Goal: Information Seeking & Learning: Learn about a topic

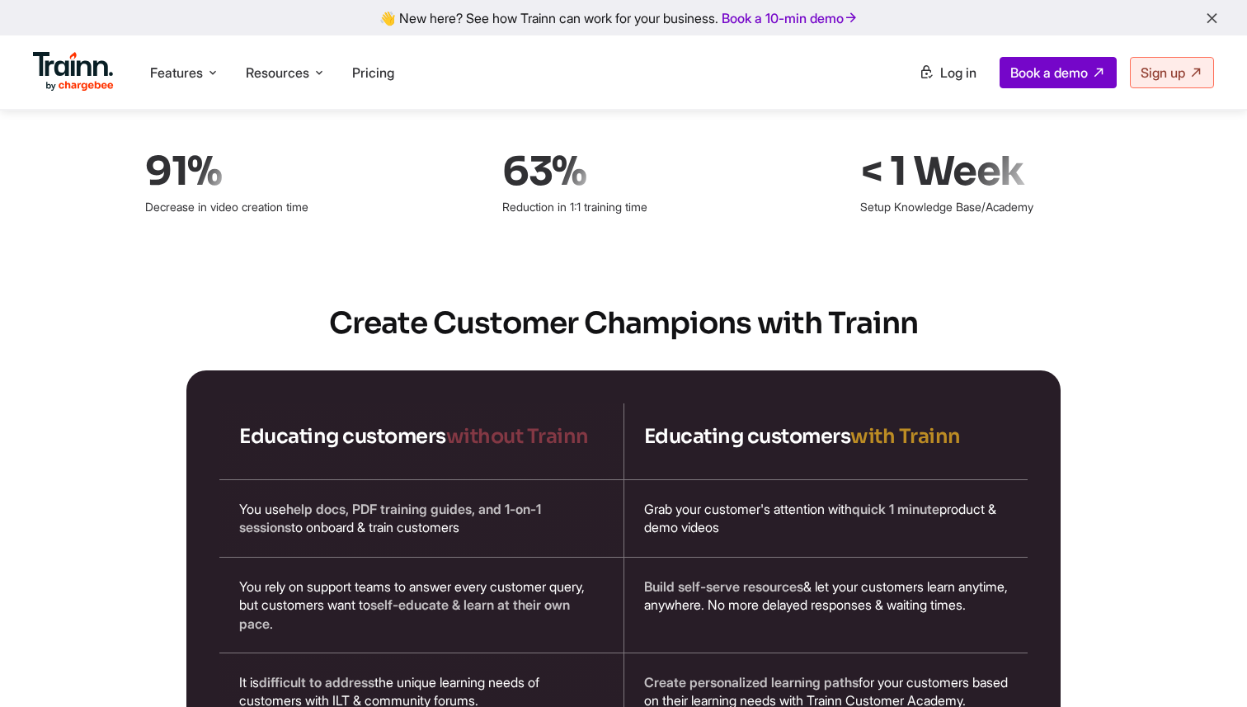
scroll to position [2604, 0]
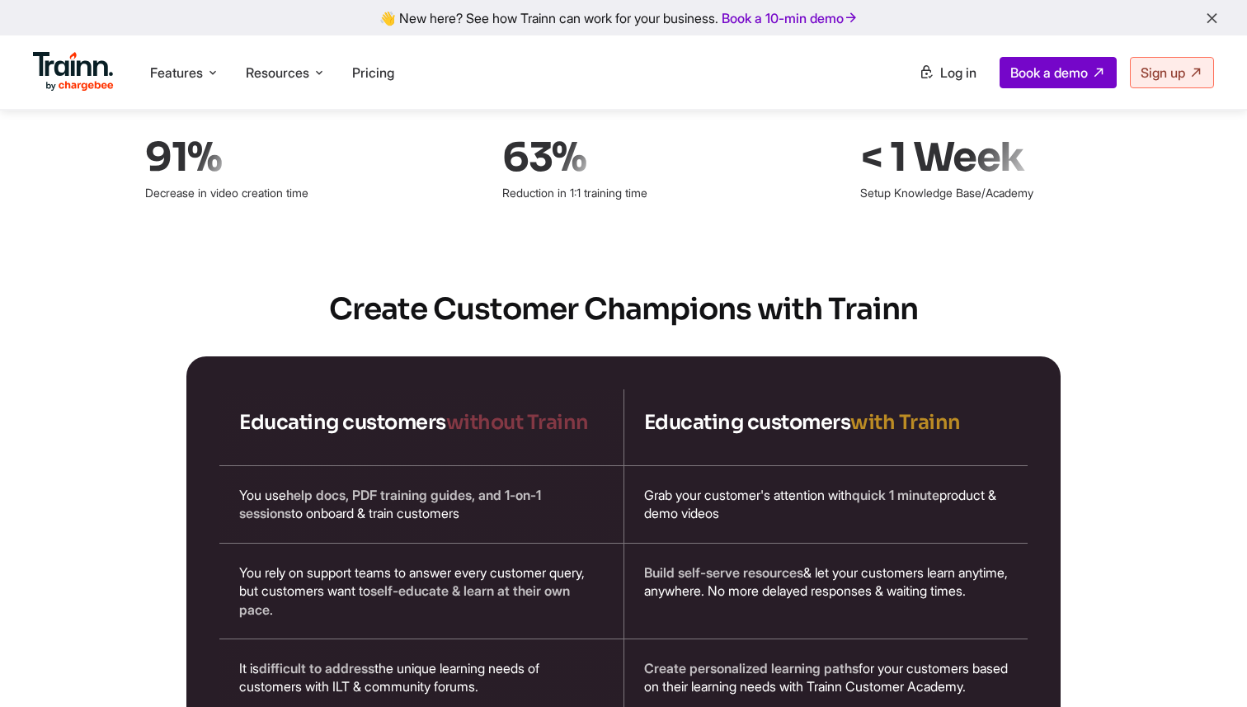
drag, startPoint x: 582, startPoint y: 267, endPoint x: 748, endPoint y: 263, distance: 166.7
click at [748, 289] on h2 "Create Customer Champions with Trainn" at bounding box center [624, 309] width 1188 height 41
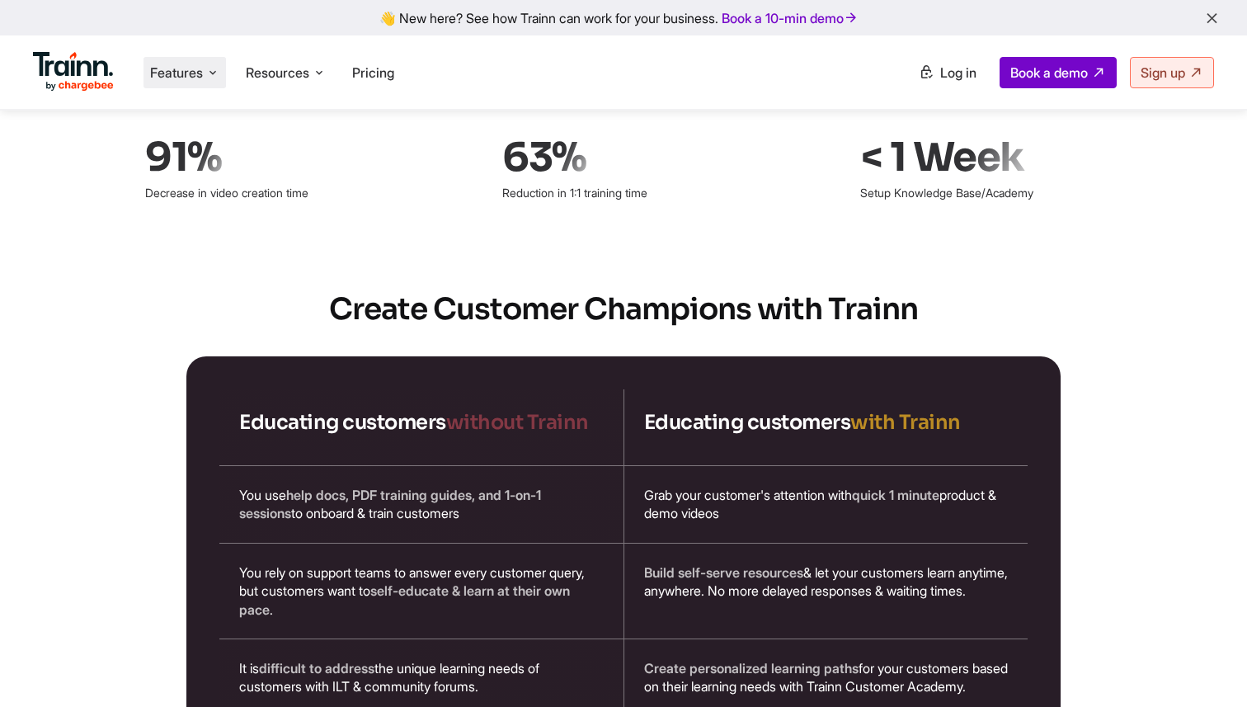
click at [200, 60] on li "Features Product Videos Create product & how-to videos in multiple languages. G…" at bounding box center [185, 72] width 82 height 31
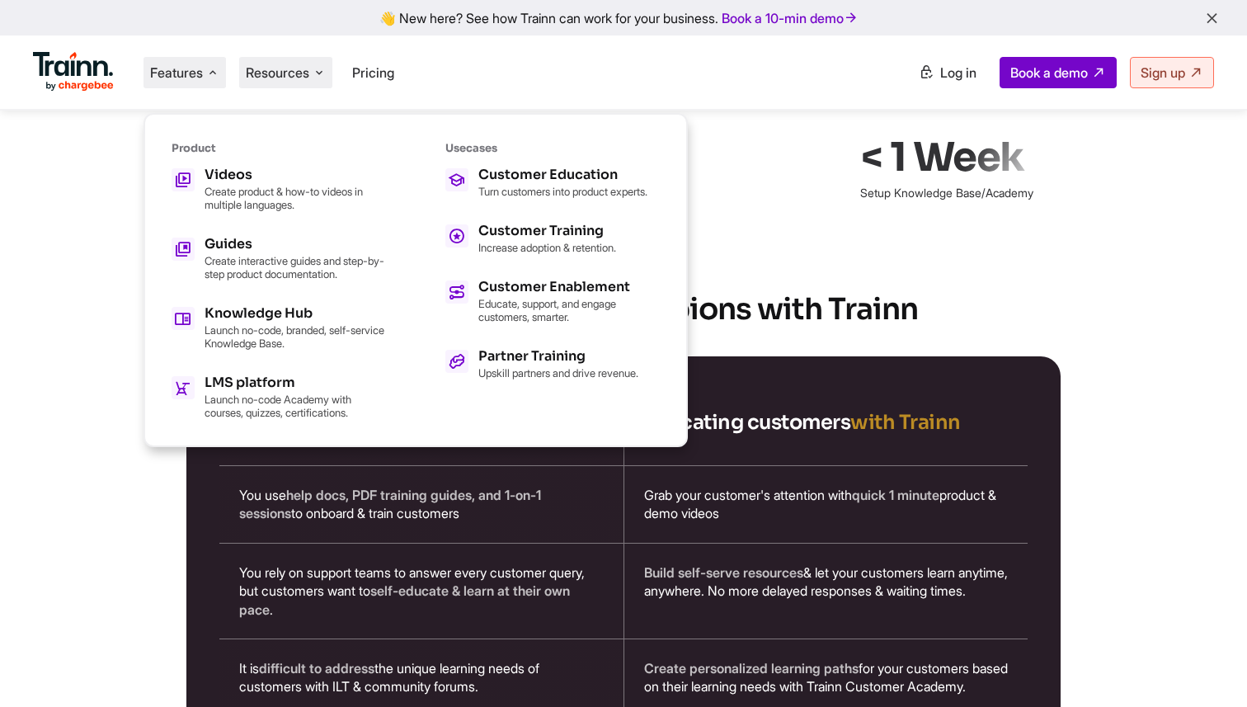
click at [291, 86] on li "Resources Resources Trainn Help Center Help videos to get you started. Trainn B…" at bounding box center [285, 72] width 93 height 31
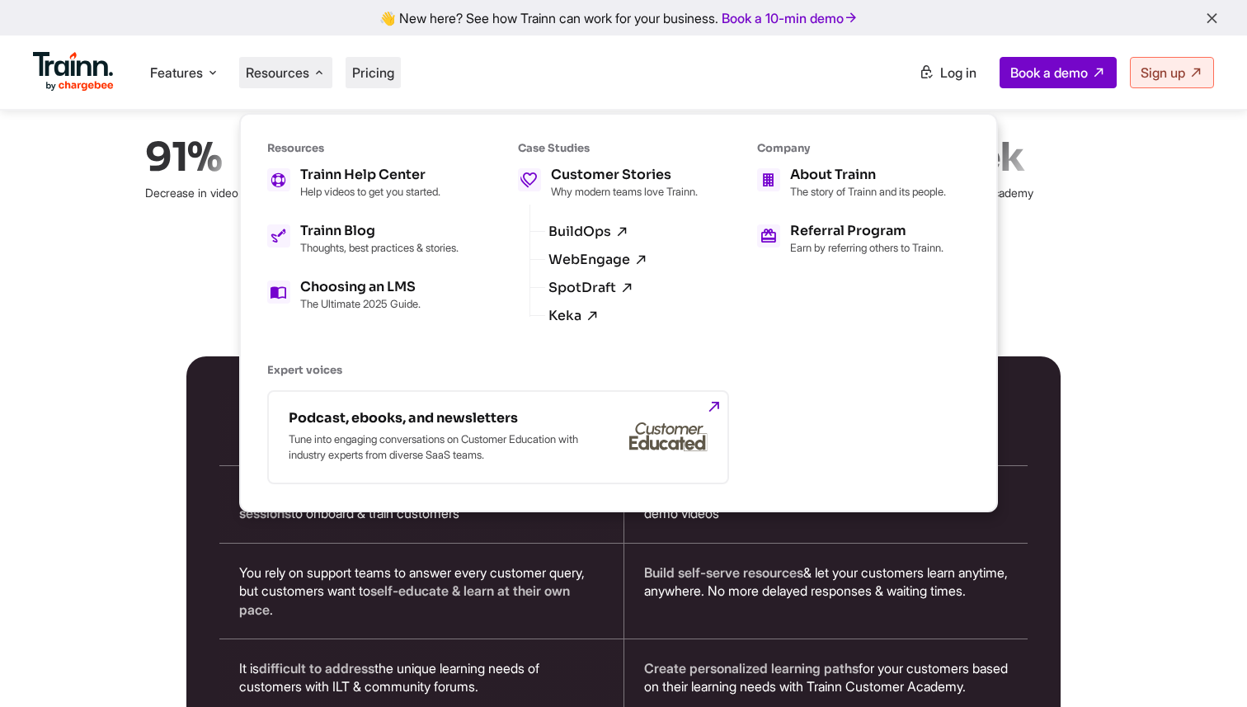
click at [381, 73] on span "Pricing" at bounding box center [373, 72] width 42 height 16
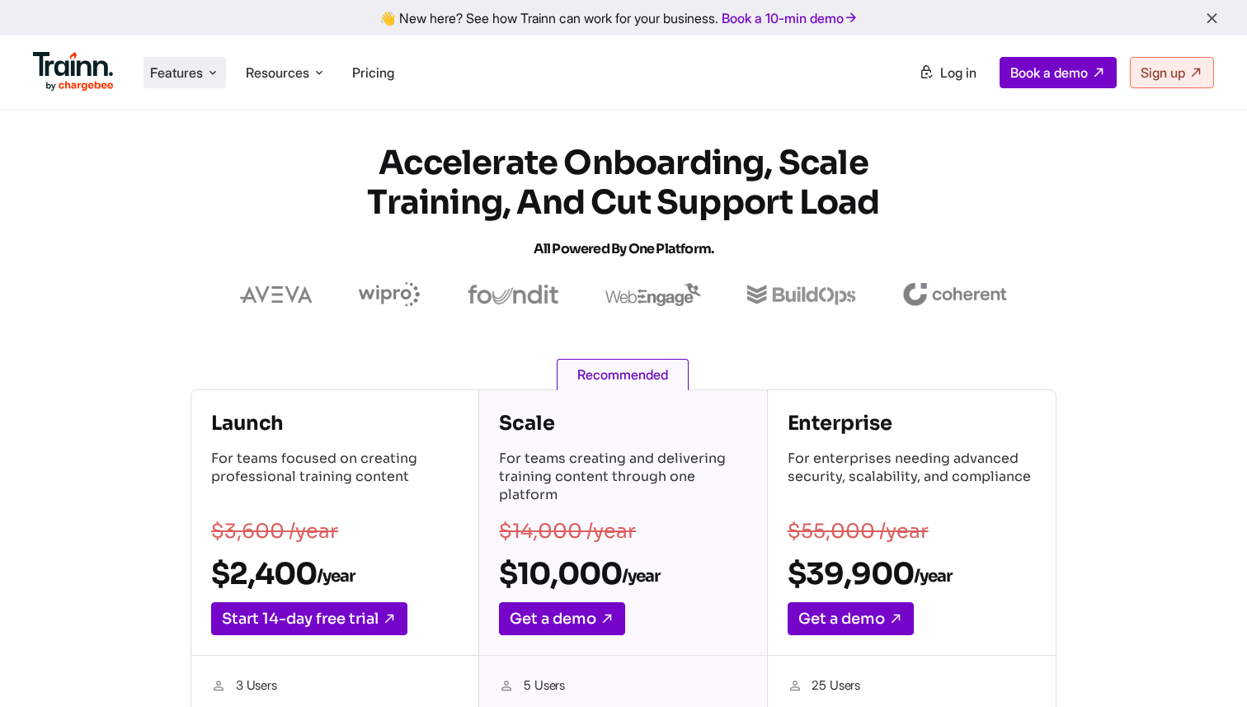
click at [174, 68] on span "Features" at bounding box center [176, 73] width 53 height 18
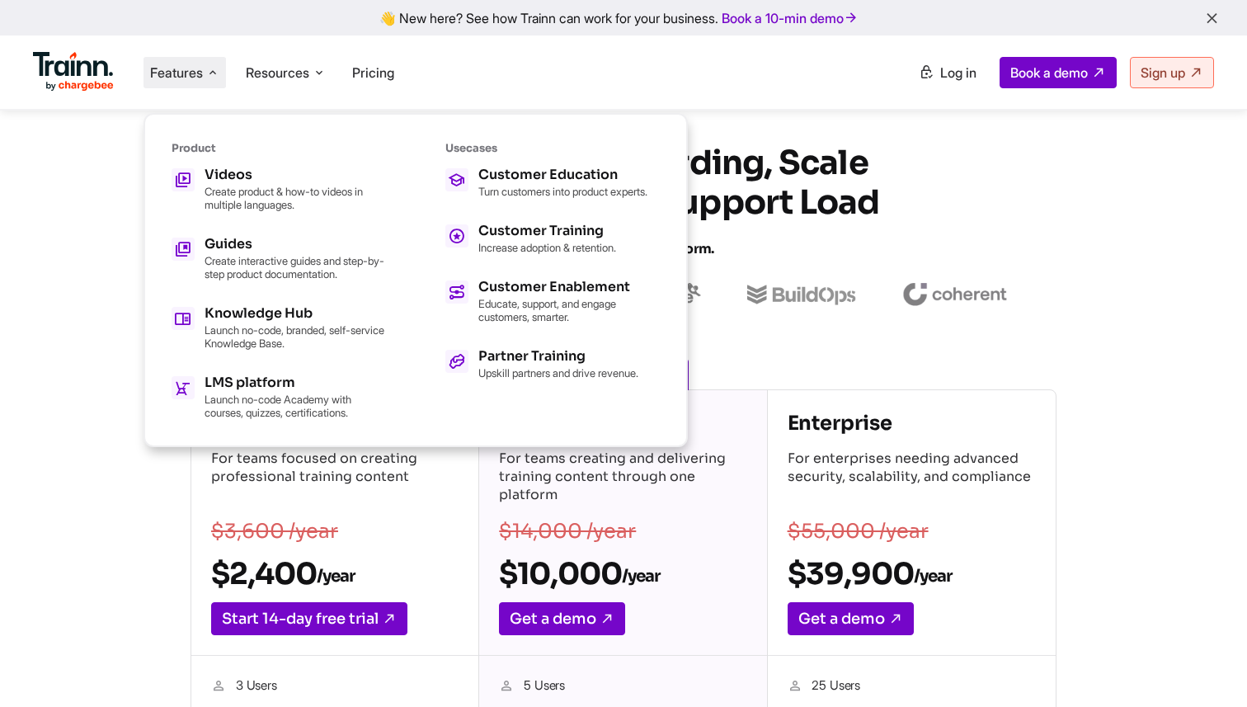
click at [71, 217] on section "Accelerate Onboarding, Scale Training, and Cut Support Load All Powered by One …" at bounding box center [623, 225] width 1247 height 163
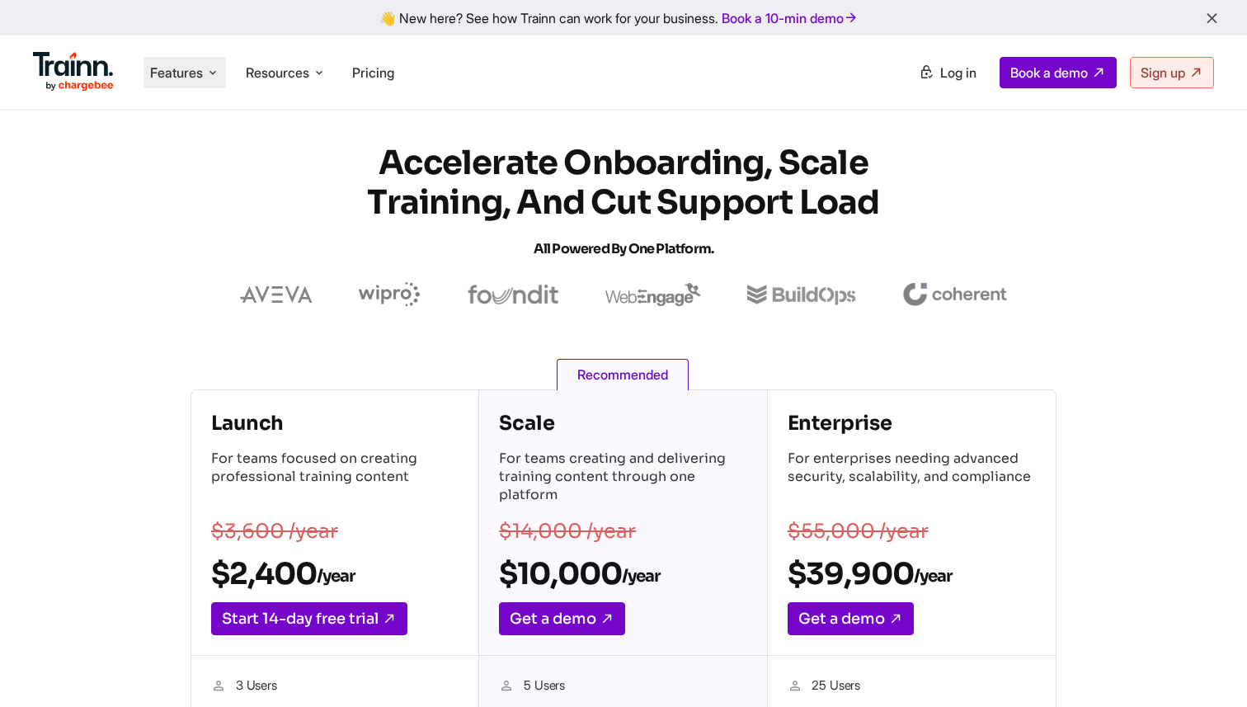
click at [194, 64] on span "Features" at bounding box center [176, 73] width 53 height 18
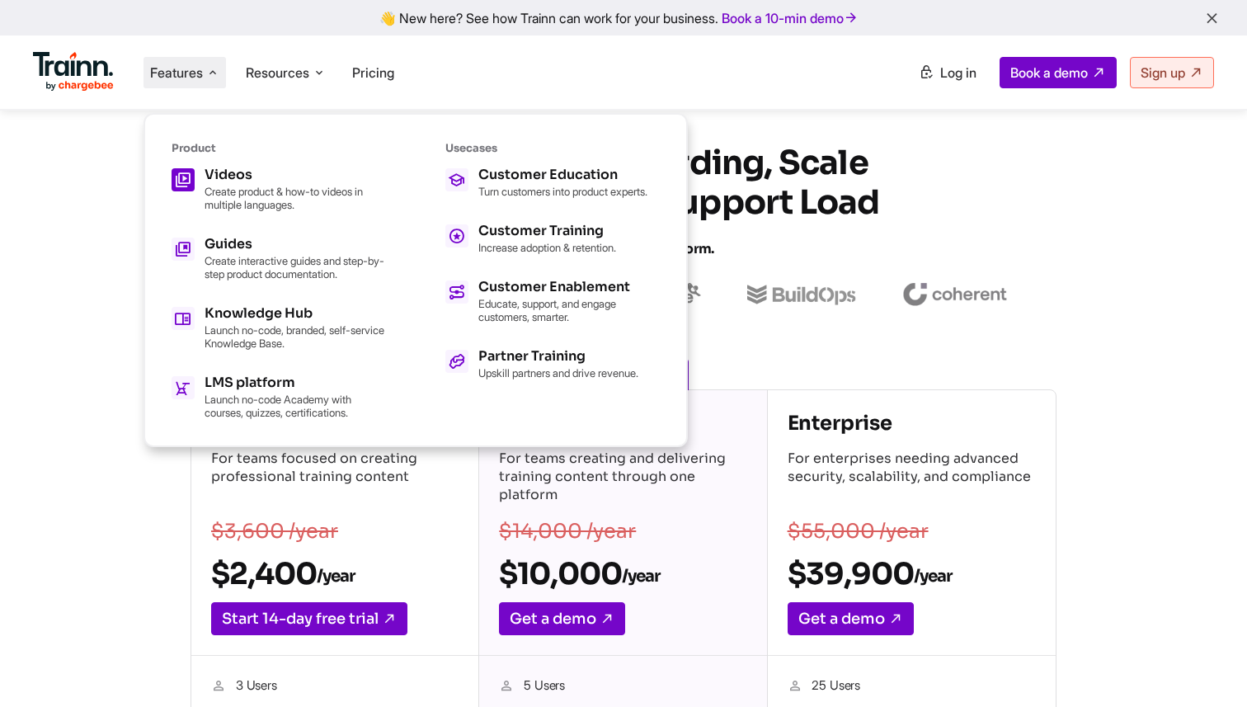
click at [244, 185] on p "Create product & how-to videos in multiple languages." at bounding box center [295, 198] width 181 height 26
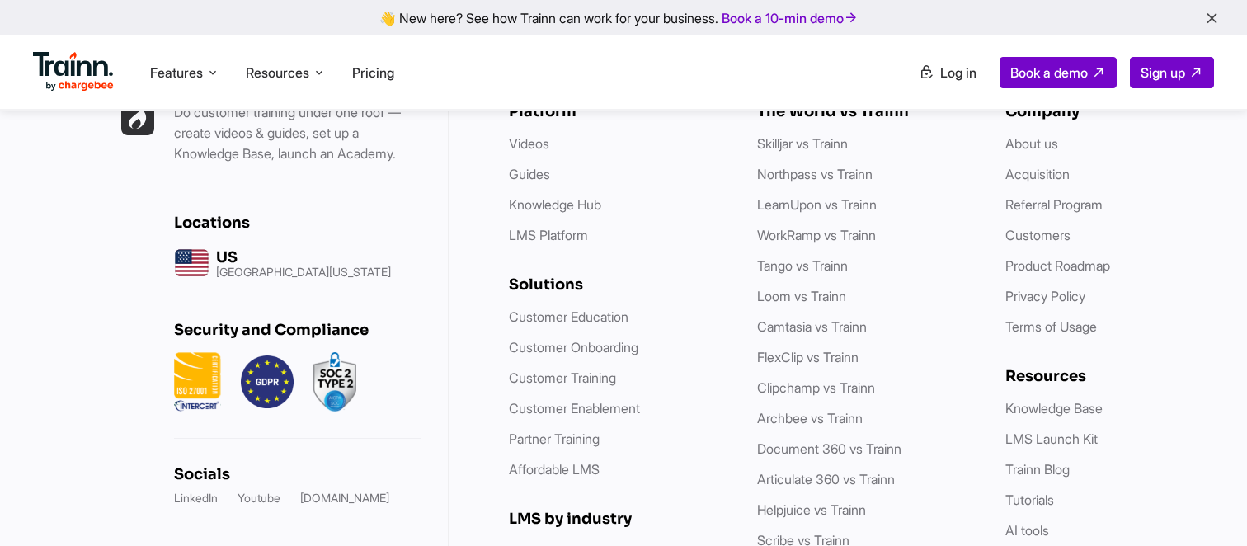
scroll to position [7979, 0]
click at [1015, 181] on link "Acquisition" at bounding box center [1038, 173] width 64 height 16
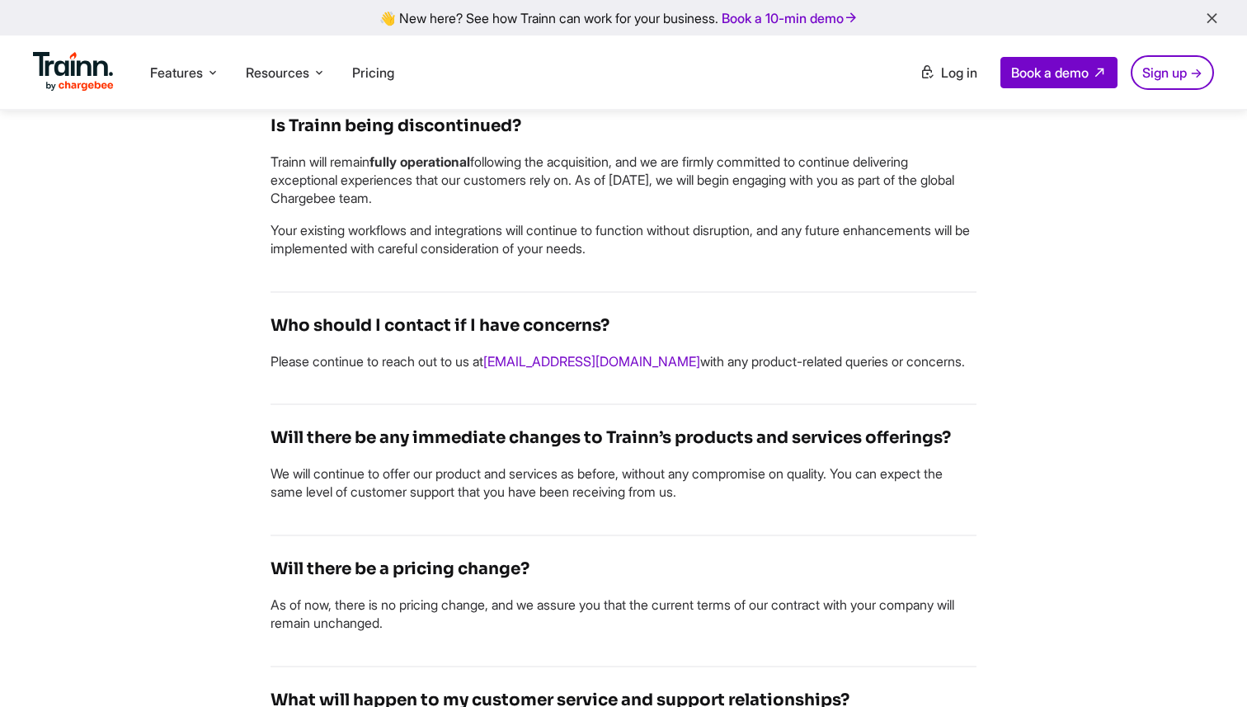
scroll to position [1073, 0]
